Goal: Task Accomplishment & Management: Manage account settings

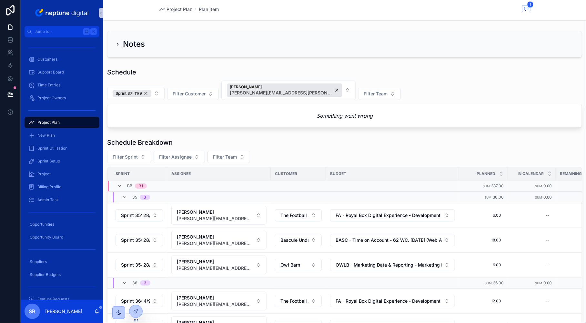
scroll to position [5, 0]
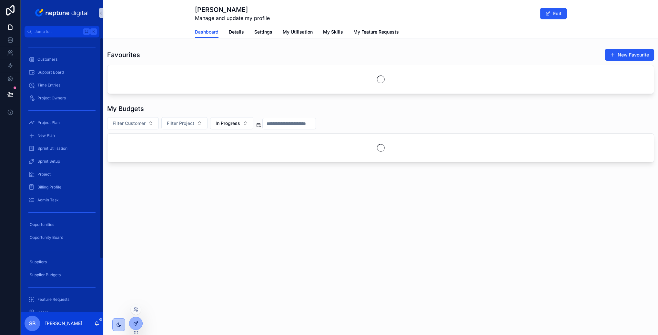
click at [137, 329] on div at bounding box center [135, 323] width 13 height 12
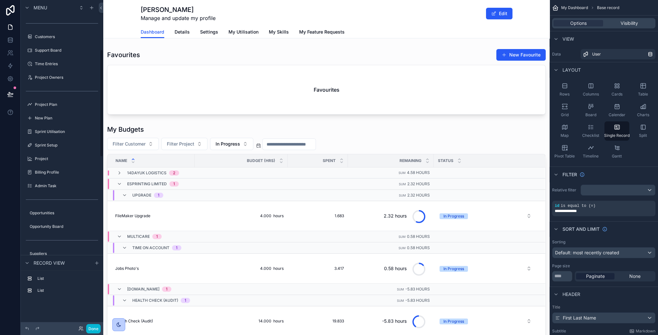
scroll to position [150, 0]
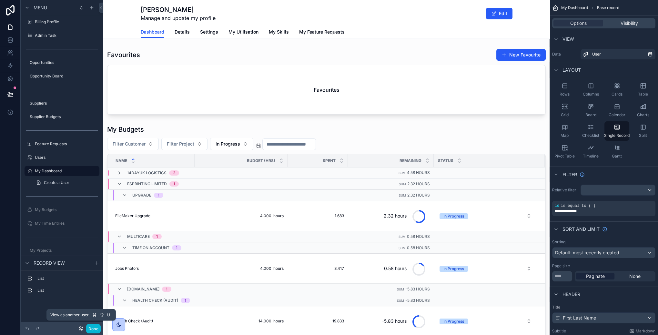
click at [81, 327] on icon at bounding box center [80, 328] width 2 height 2
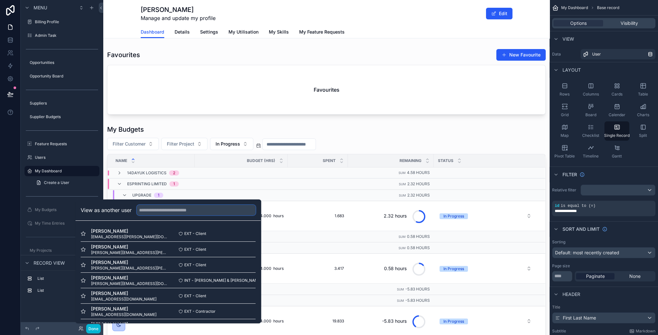
click at [159, 205] on input "text" at bounding box center [196, 210] width 119 height 10
click at [253, 249] on button "Select" at bounding box center [247, 249] width 17 height 9
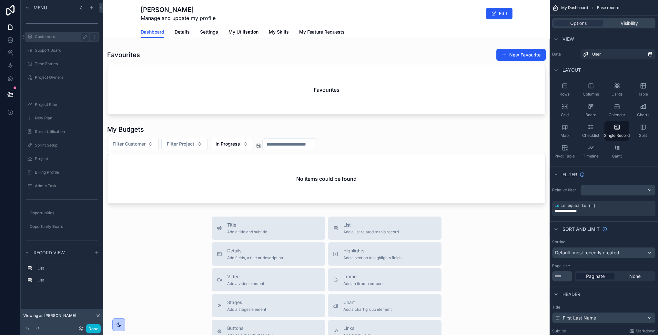
click at [45, 37] on label "Customers" at bounding box center [61, 36] width 52 height 5
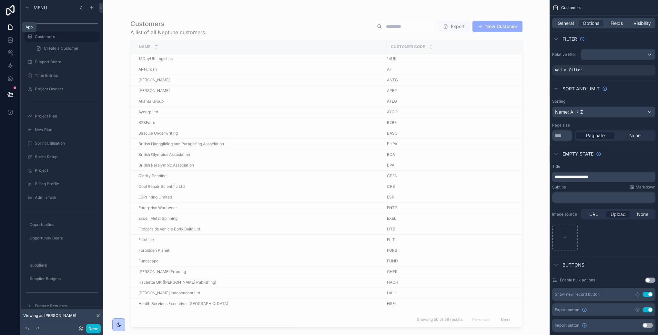
click at [10, 24] on icon at bounding box center [10, 27] width 6 height 6
click at [11, 26] on icon at bounding box center [11, 25] width 1 height 1
click at [47, 35] on label "Customers" at bounding box center [61, 36] width 52 height 5
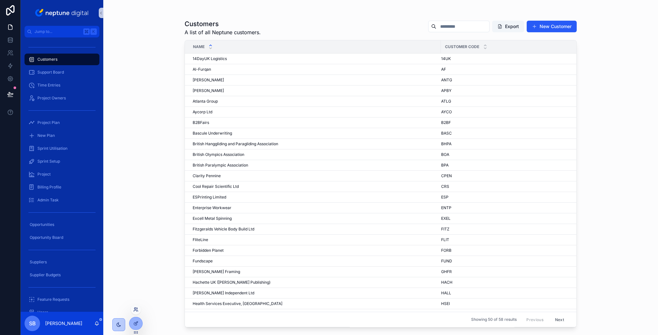
click at [137, 310] on icon at bounding box center [137, 310] width 1 height 1
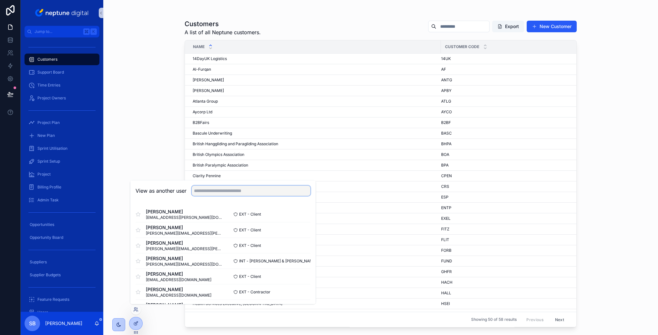
click at [217, 190] on input "text" at bounding box center [251, 191] width 119 height 10
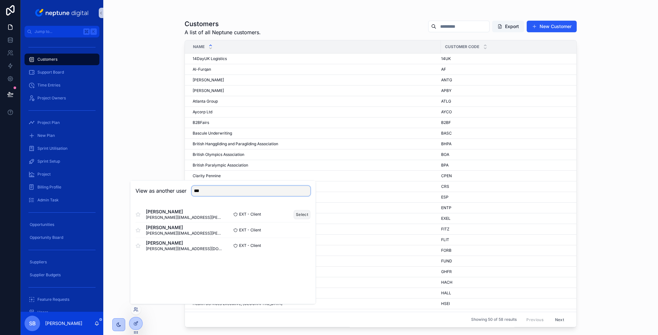
type input "***"
click at [299, 212] on button "Select" at bounding box center [302, 214] width 17 height 9
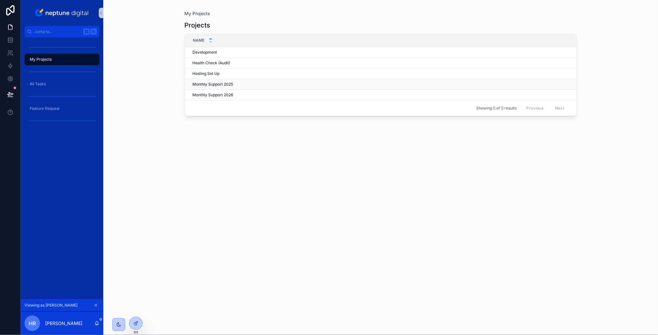
click at [215, 85] on span "Monthly Support 2025" at bounding box center [213, 84] width 41 height 5
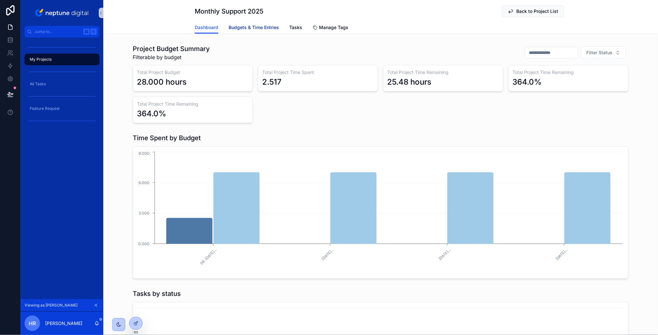
click at [259, 27] on span "Budgets & Time Entries" at bounding box center [253, 27] width 50 height 6
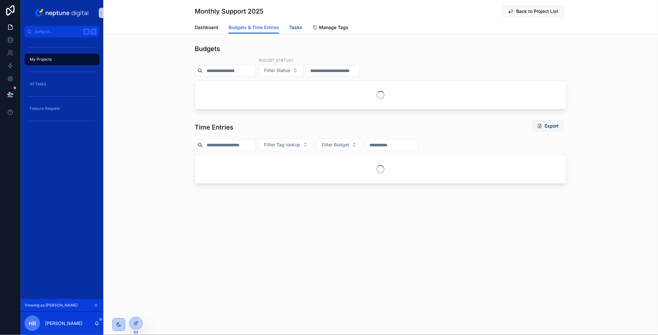
click at [295, 27] on span "Tasks" at bounding box center [295, 27] width 13 height 6
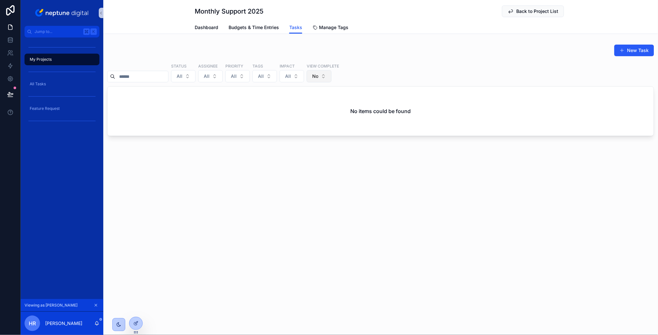
click at [331, 74] on button "No" at bounding box center [319, 76] width 25 height 12
click at [295, 121] on div "Yes" at bounding box center [324, 123] width 77 height 10
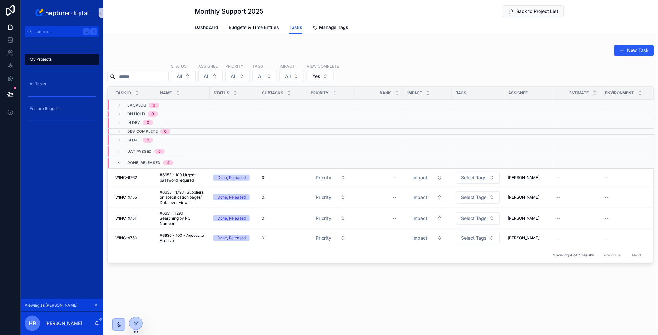
click at [381, 50] on div "New Task" at bounding box center [380, 51] width 547 height 15
click at [46, 59] on span "My Projects" at bounding box center [41, 59] width 22 height 5
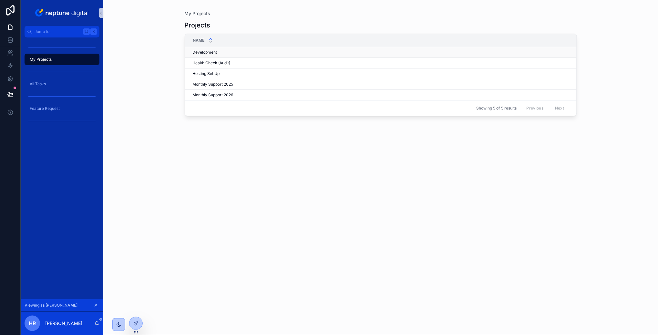
click at [204, 52] on span "Development" at bounding box center [205, 52] width 25 height 5
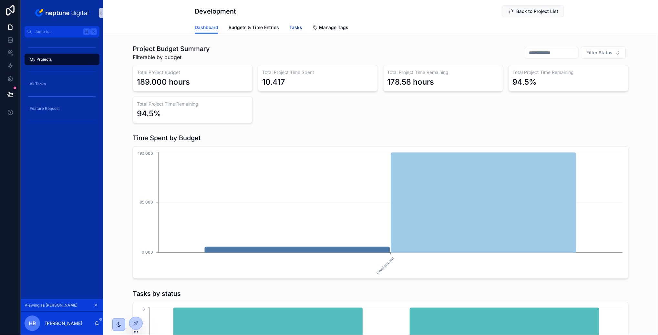
click at [297, 27] on span "Tasks" at bounding box center [295, 27] width 13 height 6
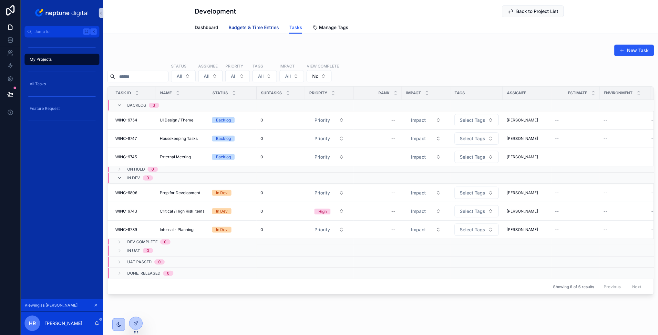
click at [256, 25] on span "Budgets & Time Entries" at bounding box center [253, 27] width 50 height 6
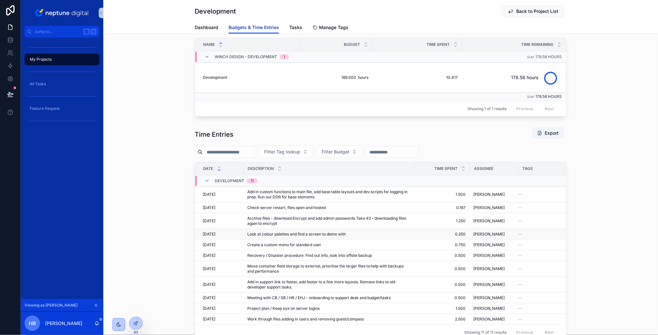
scroll to position [44, 0]
click at [149, 203] on div "Time Entries Export Filter Tag lookup Filter Budget Date Description Time Spent…" at bounding box center [380, 232] width 554 height 218
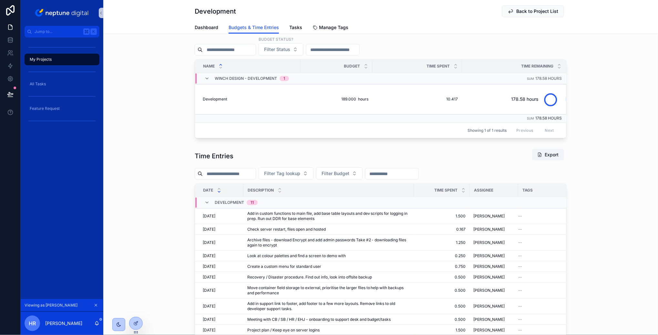
scroll to position [0, 0]
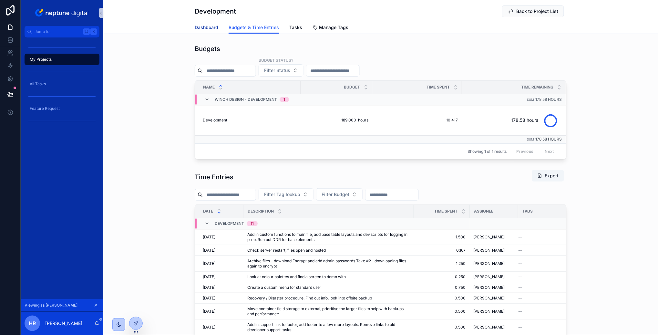
click at [207, 22] on link "Dashboard" at bounding box center [207, 28] width 24 height 13
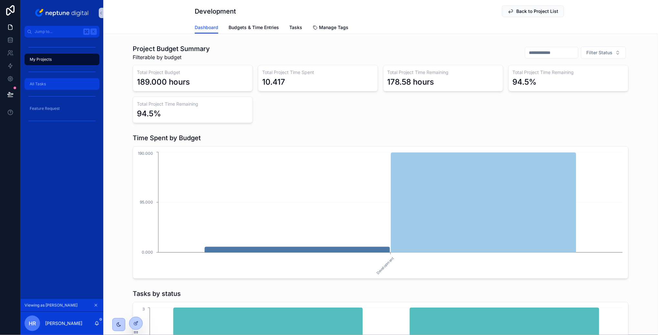
click at [44, 82] on span "All Tasks" at bounding box center [38, 83] width 16 height 5
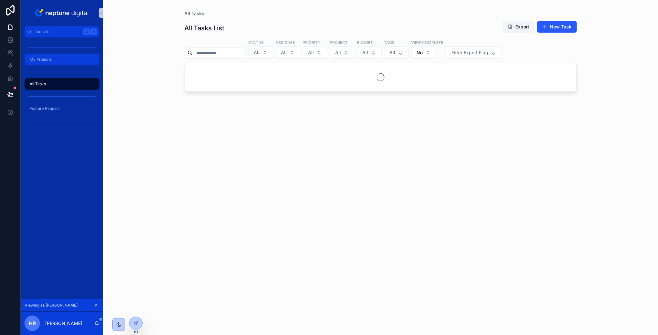
click at [45, 61] on span "My Projects" at bounding box center [41, 59] width 22 height 5
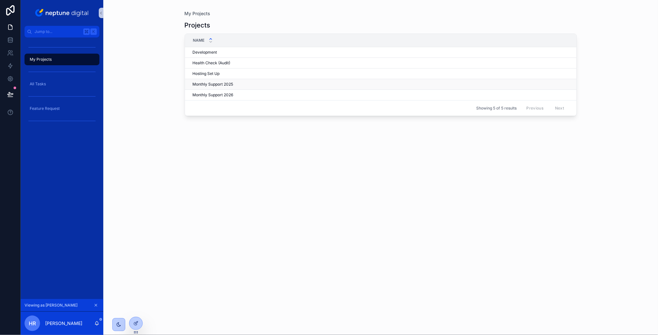
click at [207, 84] on span "Monthly Support 2025" at bounding box center [213, 84] width 41 height 5
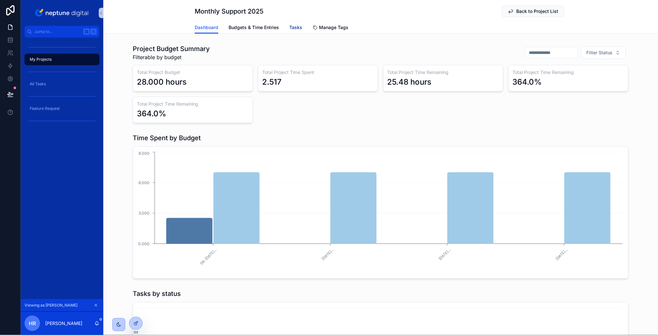
click at [295, 25] on span "Tasks" at bounding box center [295, 27] width 13 height 6
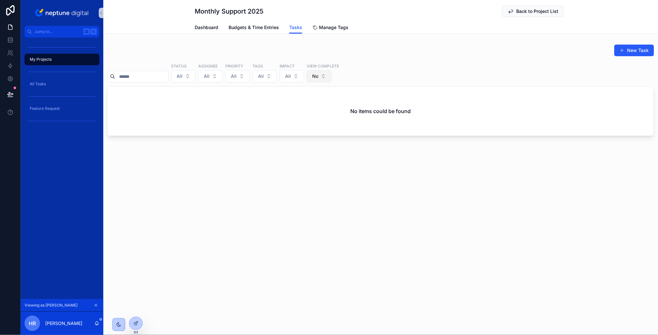
click at [327, 72] on button "No" at bounding box center [319, 76] width 25 height 12
click at [306, 124] on div "Yes" at bounding box center [324, 123] width 77 height 10
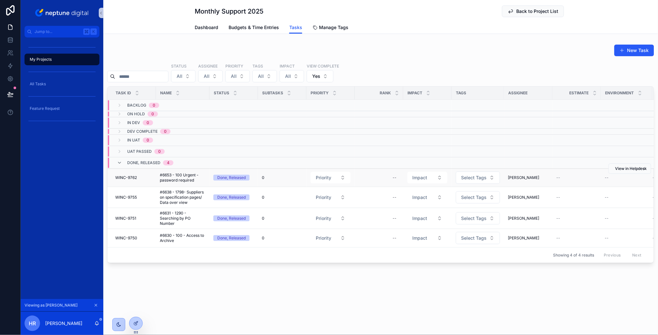
click at [169, 179] on span "#6653 - 100 Urgent - password required" at bounding box center [183, 177] width 46 height 10
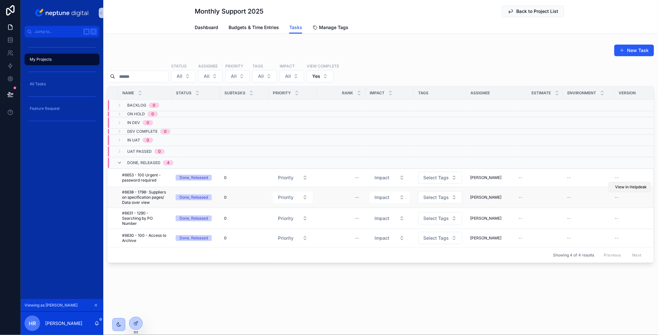
click at [632, 185] on span "View in Helpdesk" at bounding box center [631, 186] width 32 height 5
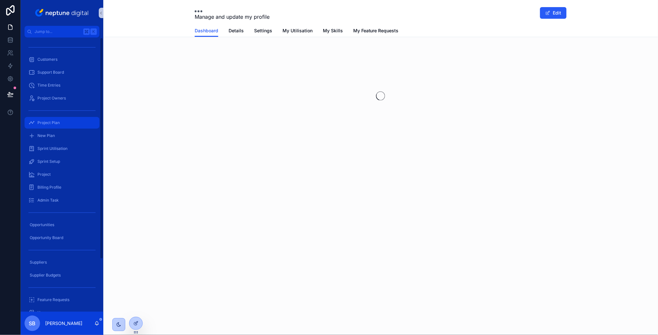
click at [46, 119] on div "Project Plan" at bounding box center [61, 122] width 67 height 10
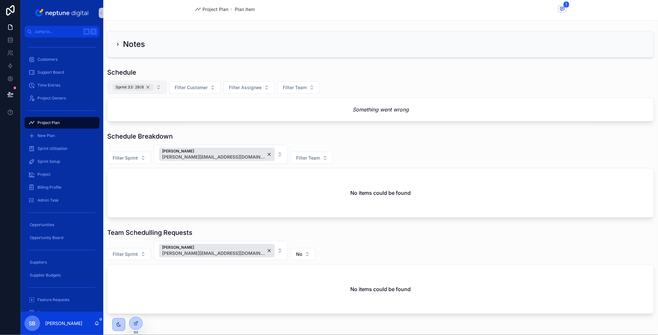
click at [149, 86] on div "Sprint 33: 29/8" at bounding box center [133, 87] width 41 height 7
click at [241, 154] on div "[PERSON_NAME] [PERSON_NAME][EMAIL_ADDRESS][DOMAIN_NAME]" at bounding box center [217, 154] width 116 height 14
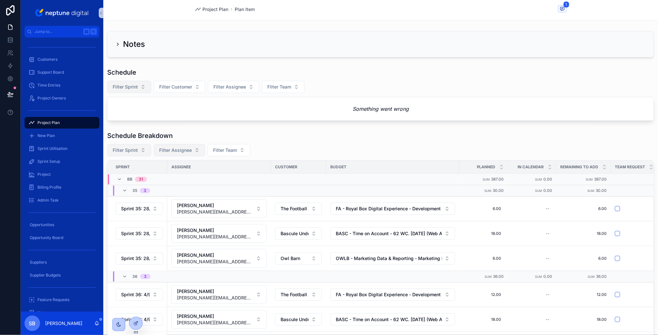
click at [142, 151] on button "Filter Sprint" at bounding box center [129, 150] width 44 height 12
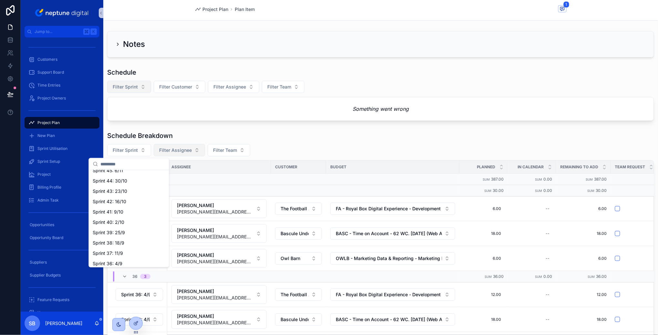
scroll to position [100, 0]
click at [121, 242] on span "Sprint 37: 11/9" at bounding box center [108, 241] width 30 height 6
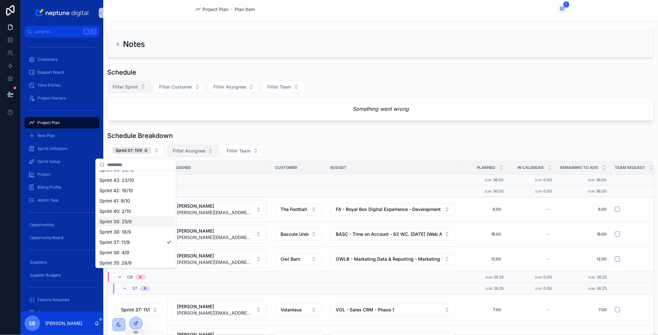
click at [332, 136] on div "Schedule Breakdown" at bounding box center [380, 135] width 547 height 9
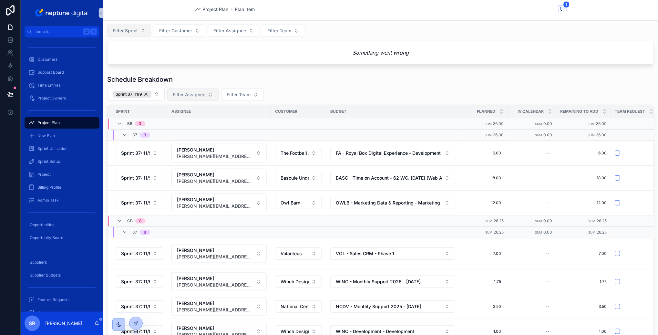
scroll to position [90, 0]
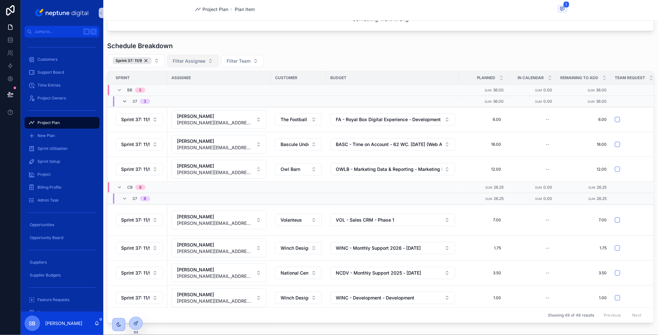
click at [125, 102] on icon "scrollable content" at bounding box center [124, 101] width 5 height 5
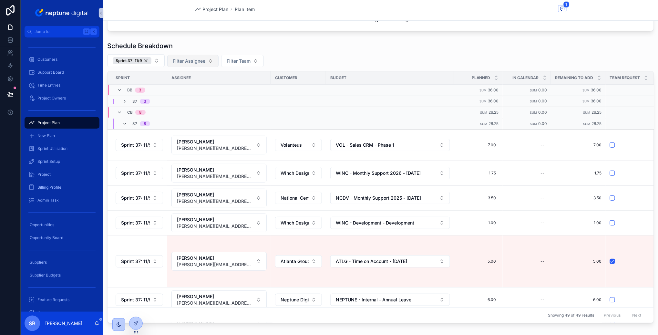
click at [124, 123] on icon "scrollable content" at bounding box center [124, 123] width 5 height 5
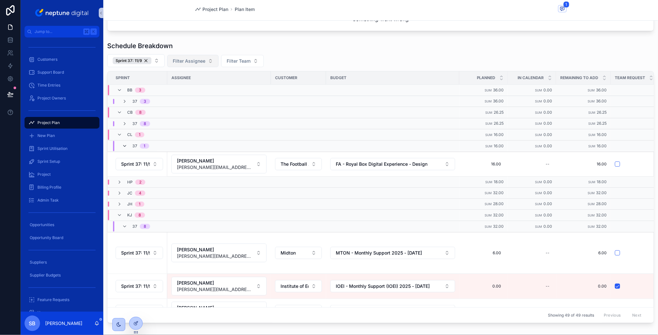
click at [124, 145] on icon "scrollable content" at bounding box center [124, 145] width 5 height 5
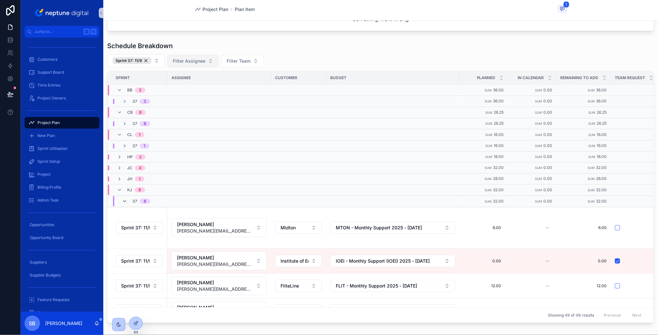
click at [124, 198] on icon "scrollable content" at bounding box center [124, 200] width 5 height 5
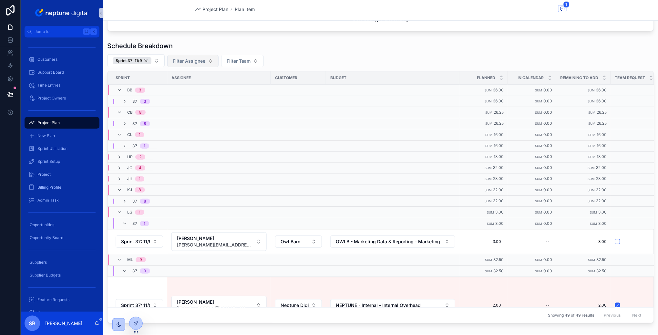
click at [128, 220] on div "37 1" at bounding box center [135, 223] width 27 height 10
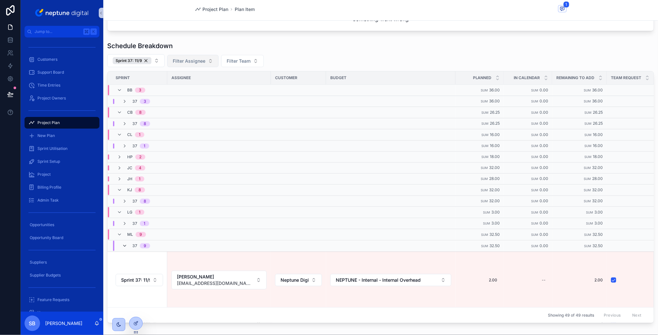
click at [127, 243] on icon "scrollable content" at bounding box center [124, 245] width 5 height 5
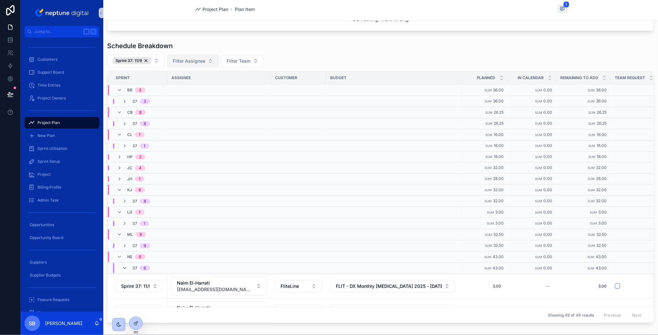
click at [124, 266] on icon "scrollable content" at bounding box center [124, 267] width 5 height 5
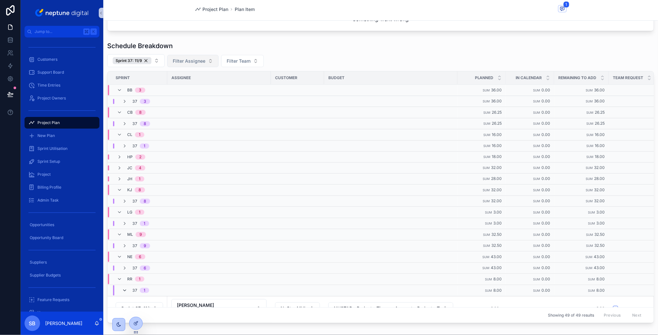
click at [127, 288] on icon "scrollable content" at bounding box center [124, 290] width 5 height 5
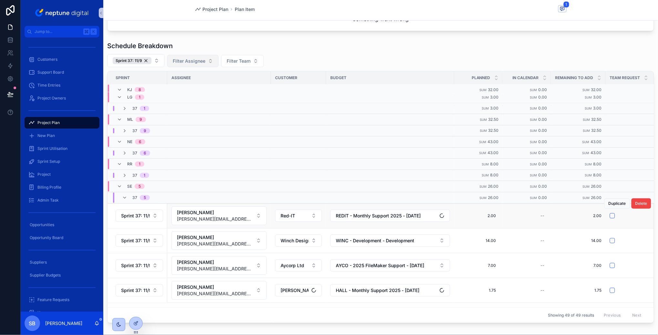
scroll to position [115, 0]
click at [120, 184] on icon "scrollable content" at bounding box center [119, 185] width 5 height 5
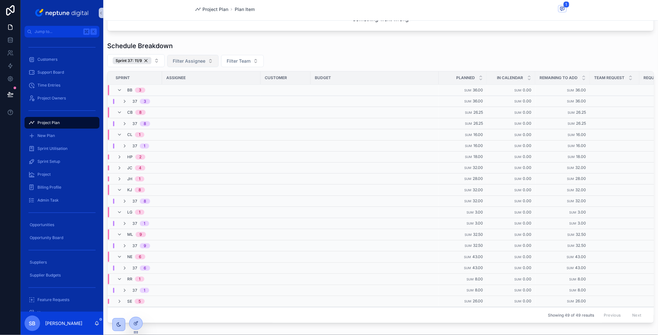
scroll to position [86, 0]
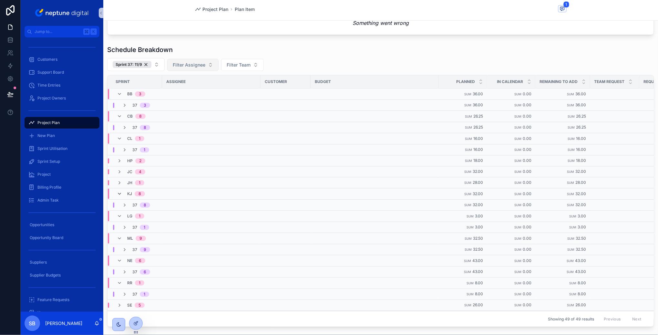
click at [120, 192] on icon "scrollable content" at bounding box center [119, 193] width 5 height 5
click at [118, 139] on icon "scrollable content" at bounding box center [119, 138] width 5 height 5
click at [117, 116] on icon "scrollable content" at bounding box center [119, 116] width 5 height 5
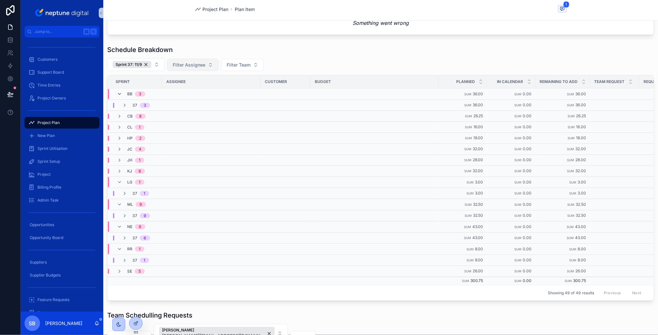
click at [118, 92] on icon "scrollable content" at bounding box center [119, 93] width 5 height 5
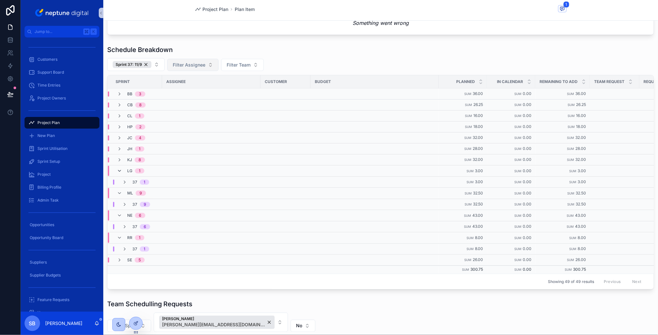
click at [120, 169] on icon "scrollable content" at bounding box center [119, 170] width 5 height 5
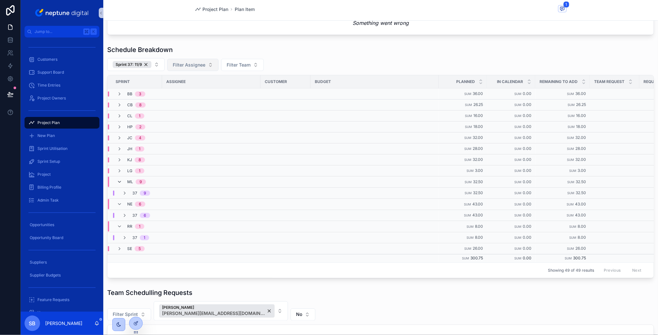
click at [121, 179] on icon "scrollable content" at bounding box center [119, 181] width 5 height 5
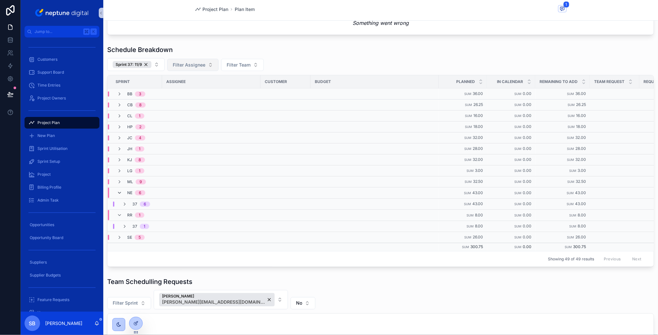
click at [121, 191] on icon "scrollable content" at bounding box center [119, 192] width 5 height 5
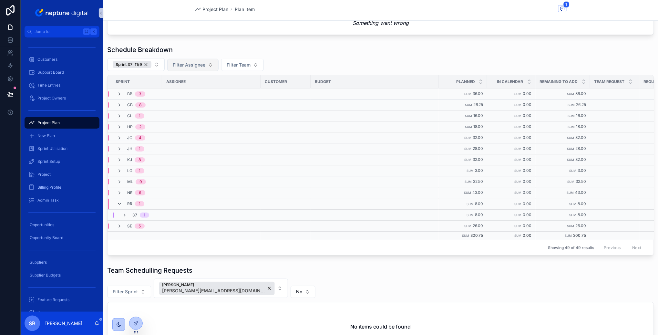
click at [119, 201] on icon "scrollable content" at bounding box center [119, 203] width 5 height 5
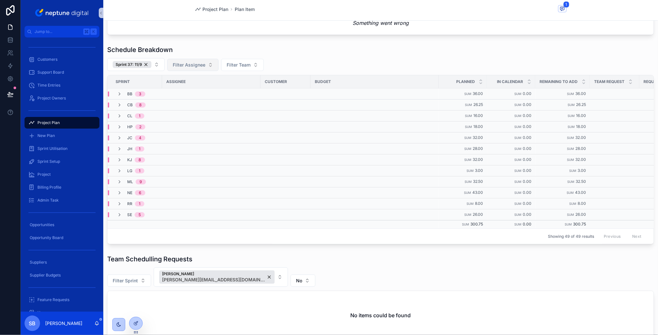
scroll to position [85, 0]
